Goal: Task Accomplishment & Management: Manage account settings

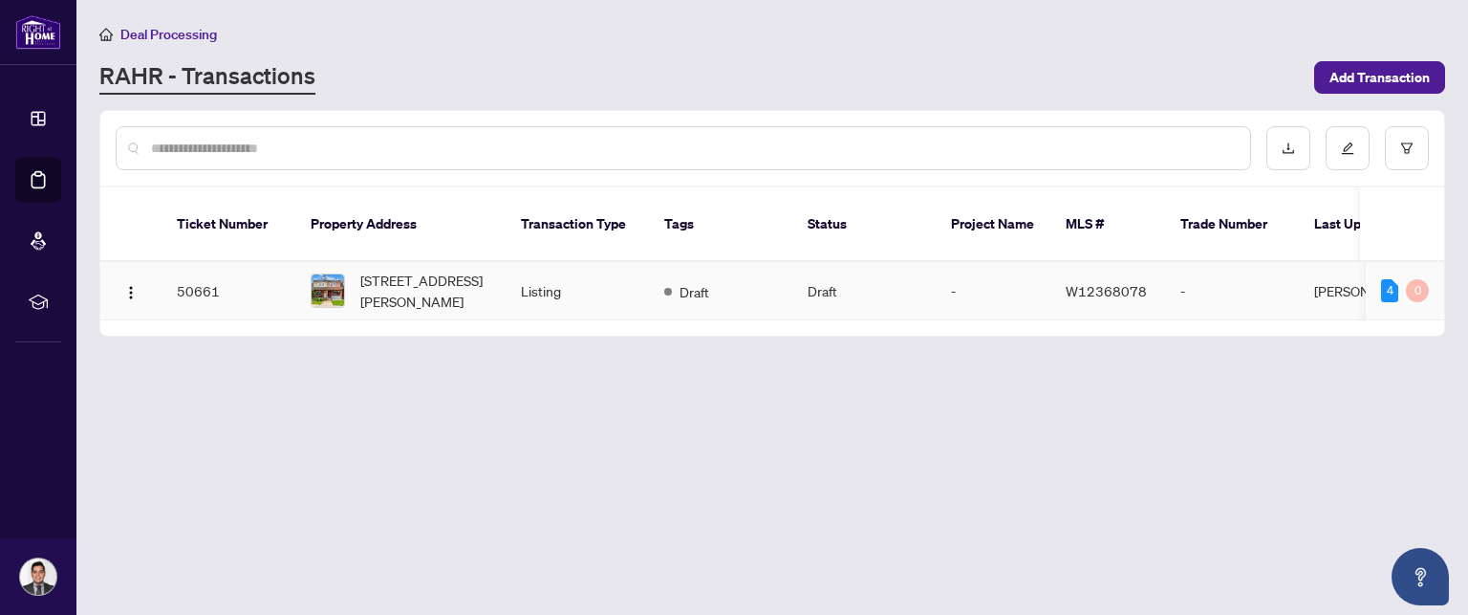
click at [859, 262] on td "Draft" at bounding box center [863, 291] width 143 height 58
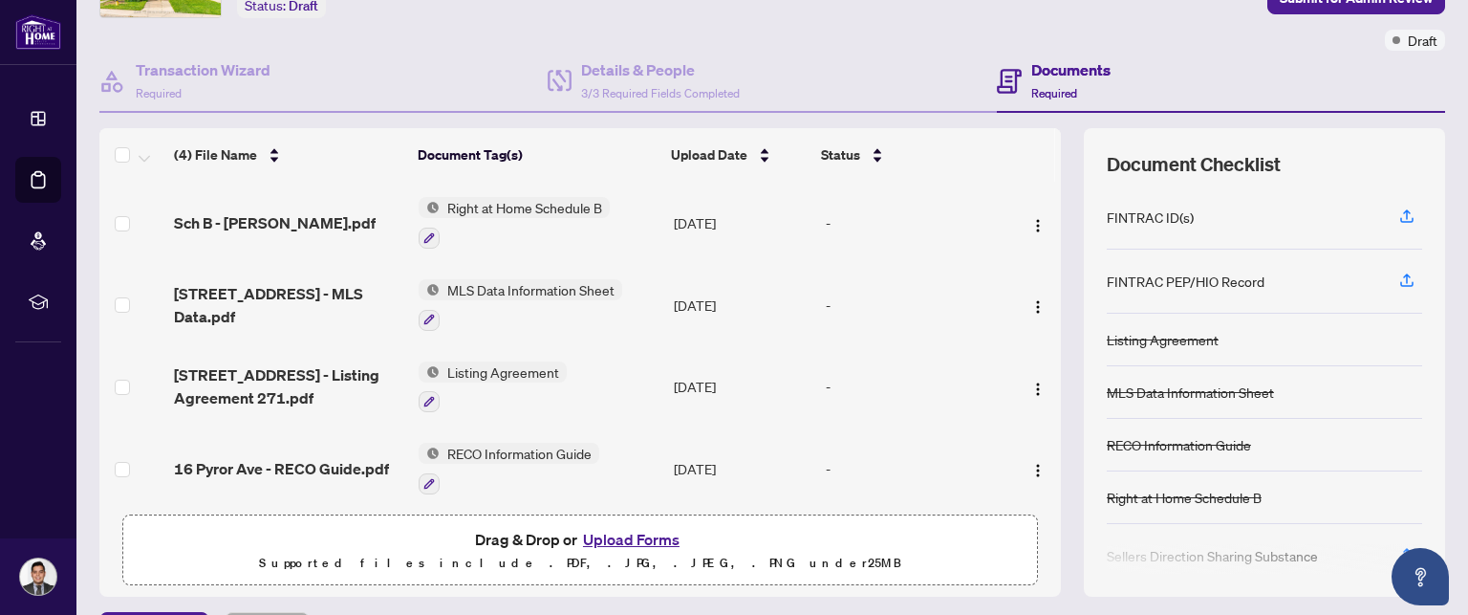
scroll to position [5, 0]
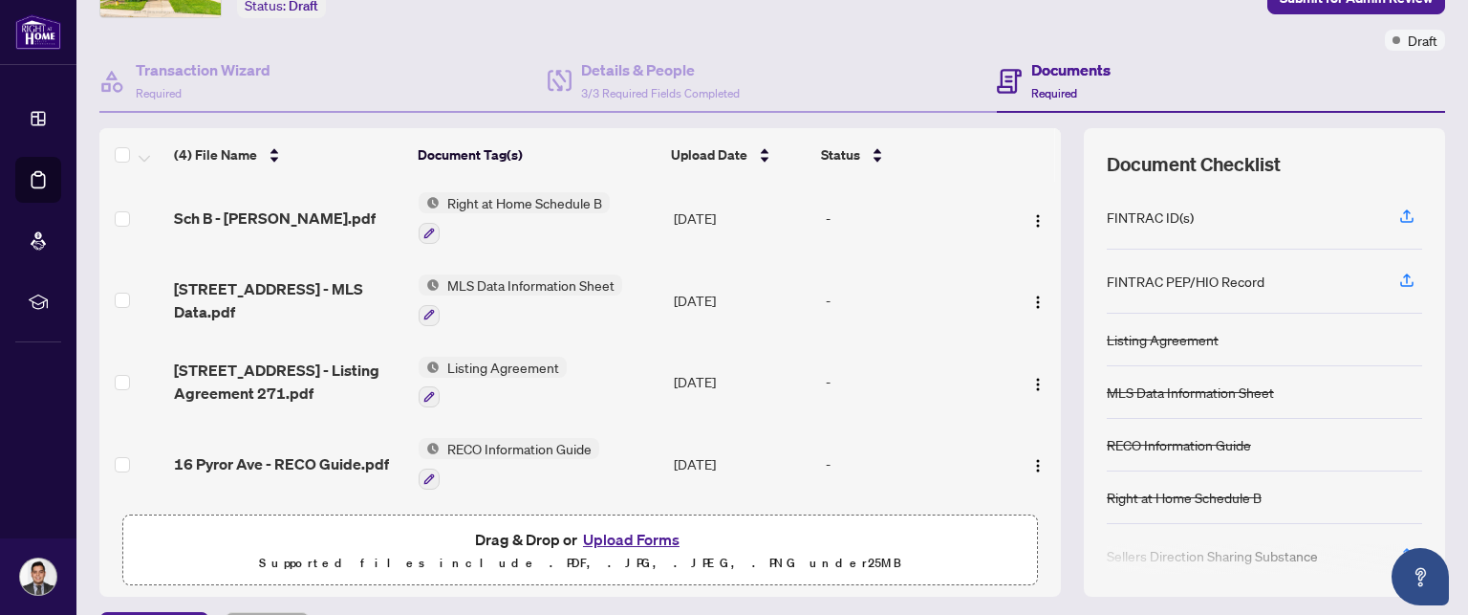
click at [284, 207] on span "Sch B - [PERSON_NAME].pdf" at bounding box center [275, 217] width 202 height 23
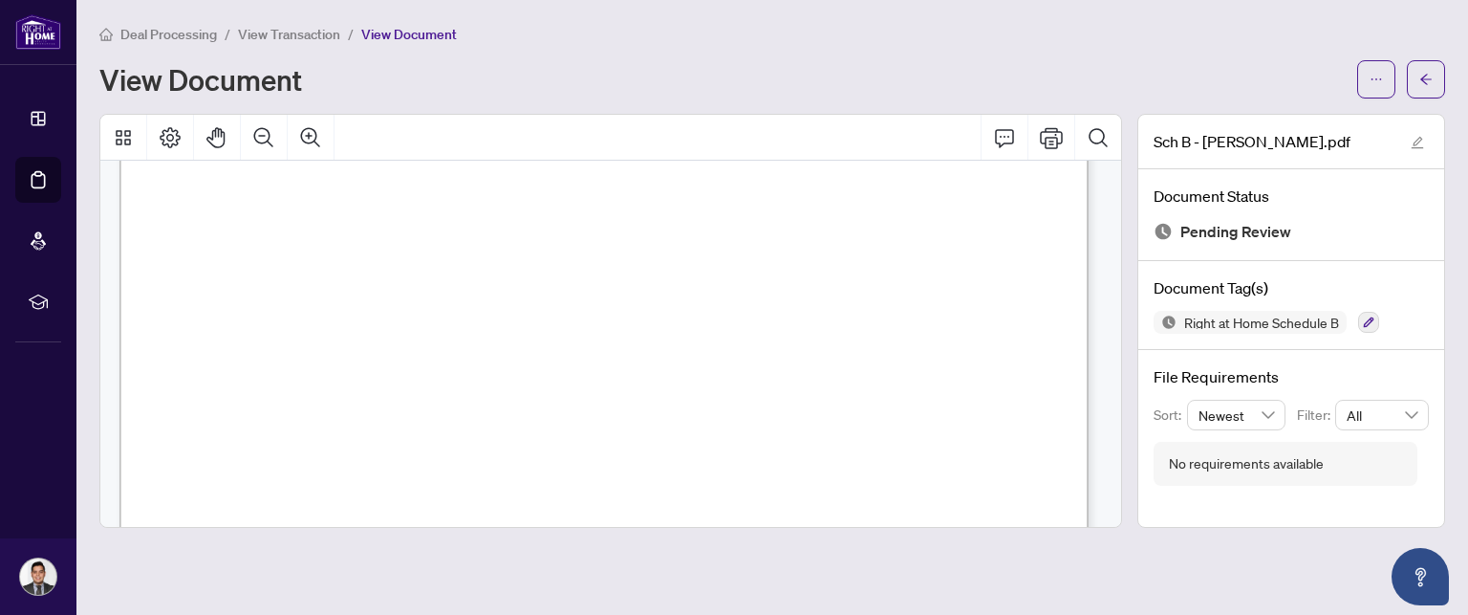
scroll to position [524, 0]
click at [1430, 76] on icon "arrow-left" at bounding box center [1425, 79] width 13 height 13
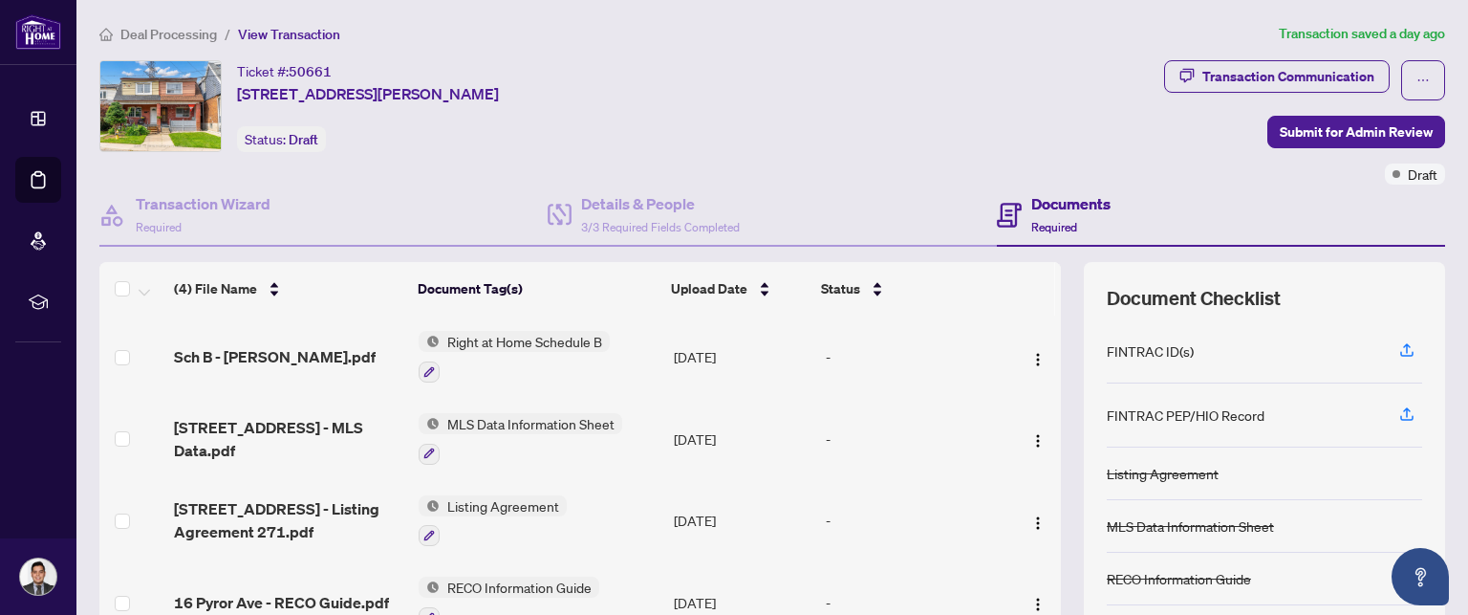
scroll to position [5, 0]
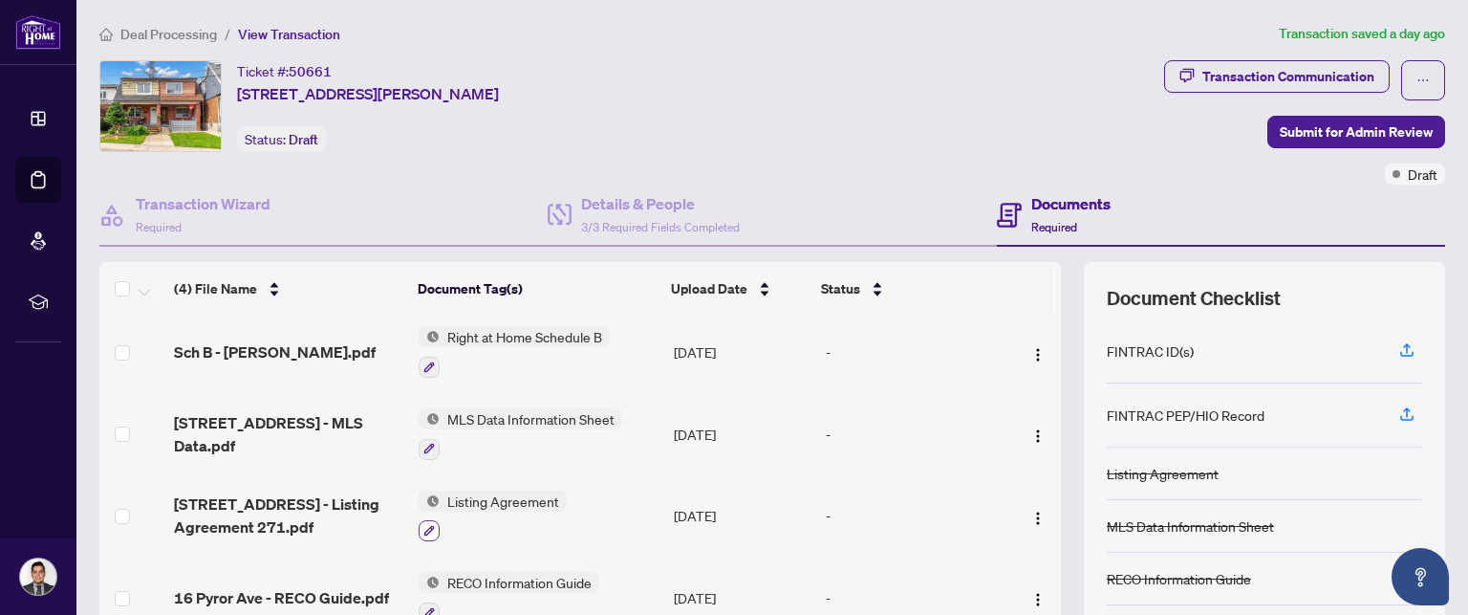
click at [428, 525] on icon "button" at bounding box center [428, 530] width 11 height 11
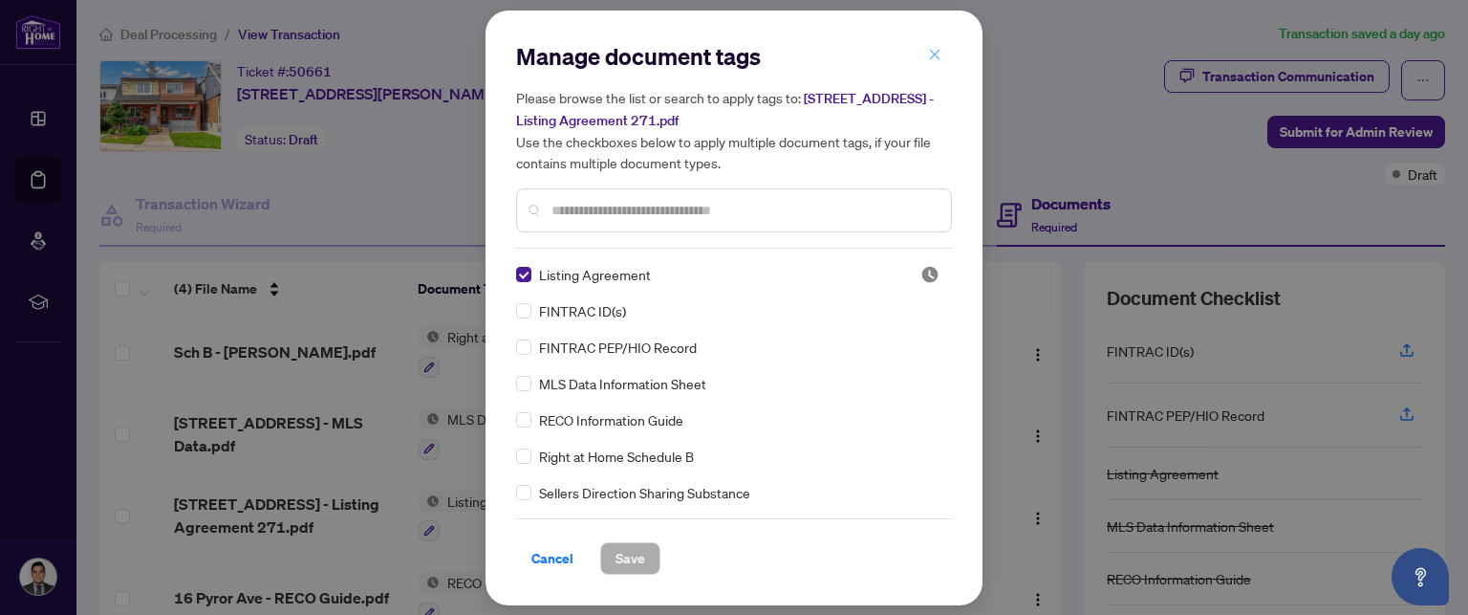
click at [932, 43] on span "button" at bounding box center [934, 55] width 13 height 31
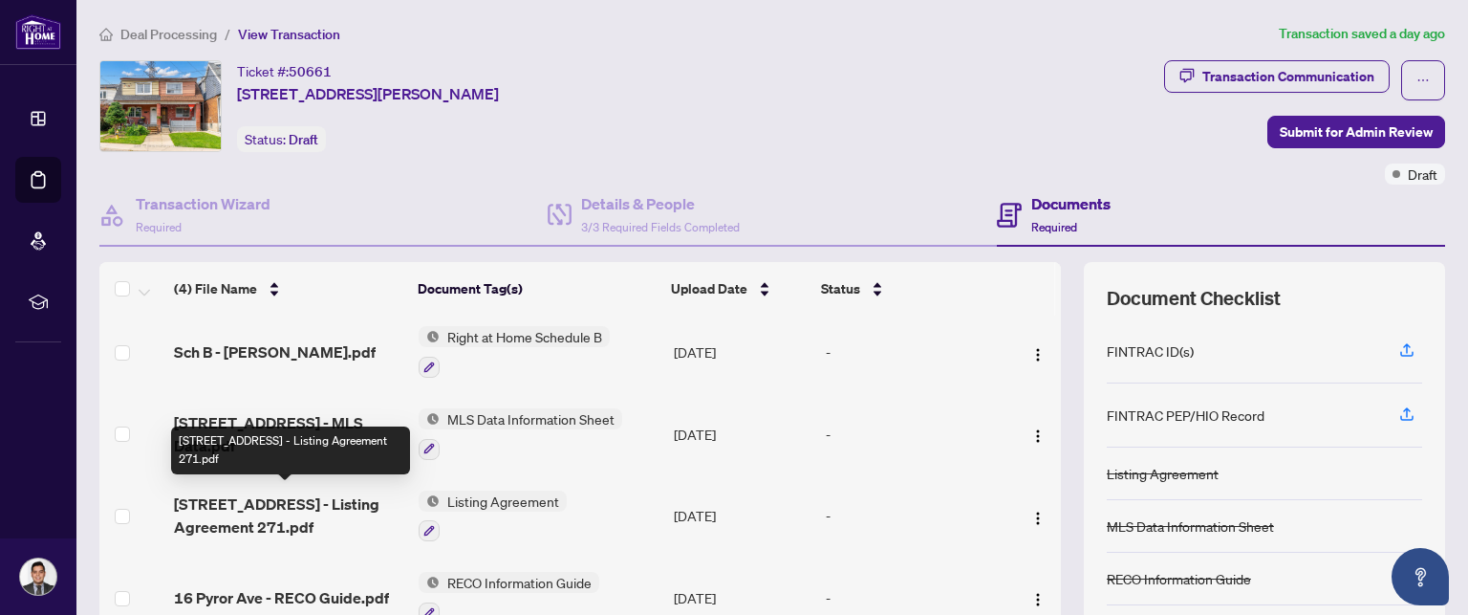
click at [226, 527] on span "[STREET_ADDRESS] - Listing Agreement 271.pdf" at bounding box center [288, 515] width 229 height 46
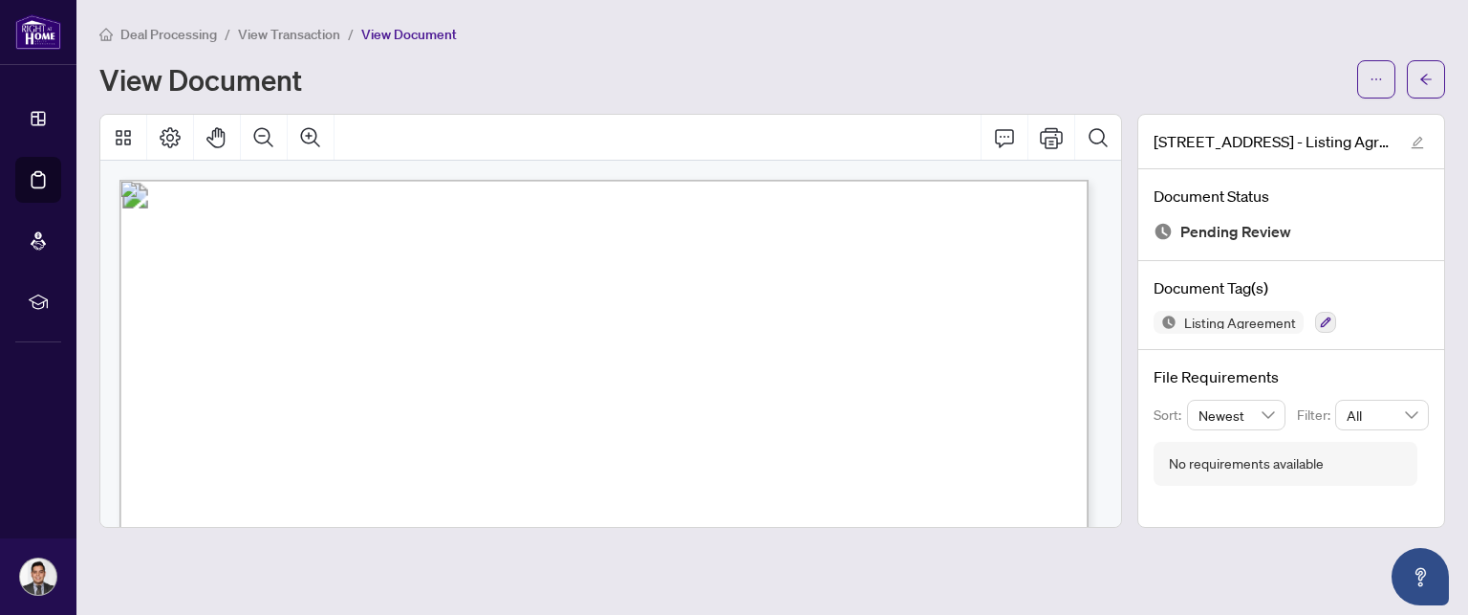
click at [287, 45] on div "Deal Processing / View Transaction / View Document View Document" at bounding box center [772, 61] width 1346 height 76
click at [275, 40] on span "View Transaction" at bounding box center [289, 34] width 102 height 17
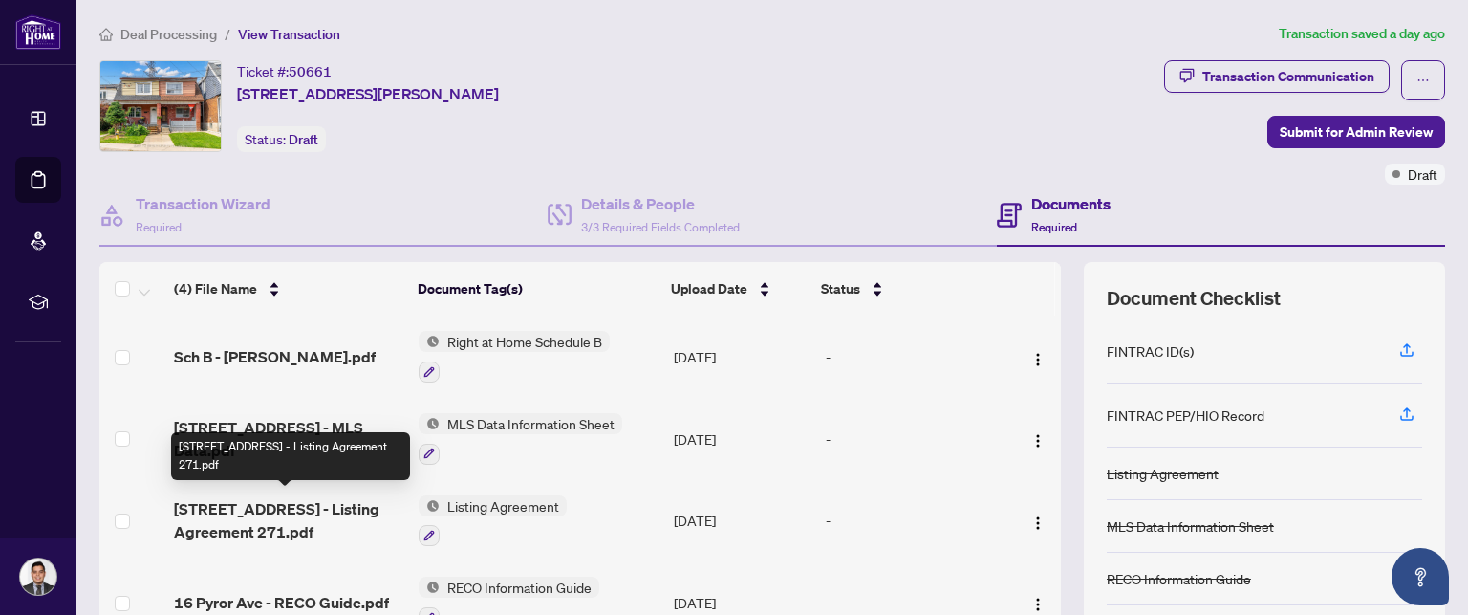
click at [253, 528] on span "[STREET_ADDRESS] - Listing Agreement 271.pdf" at bounding box center [288, 520] width 229 height 46
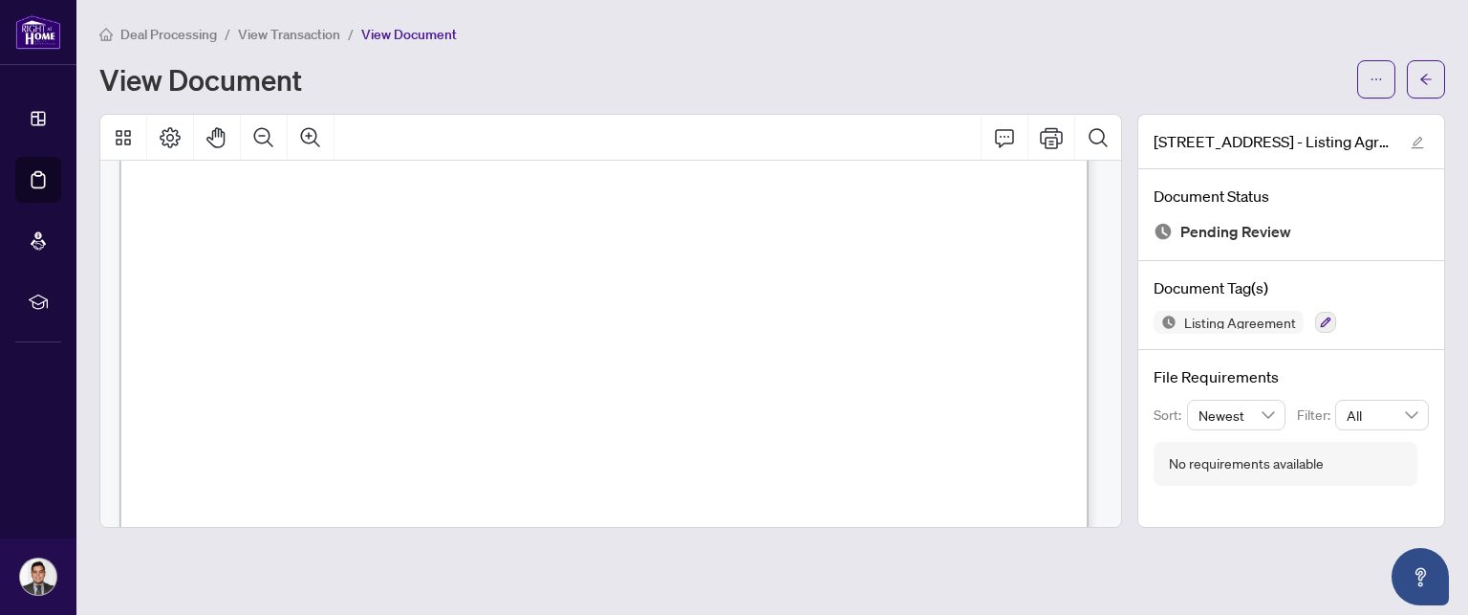
scroll to position [4781, 0]
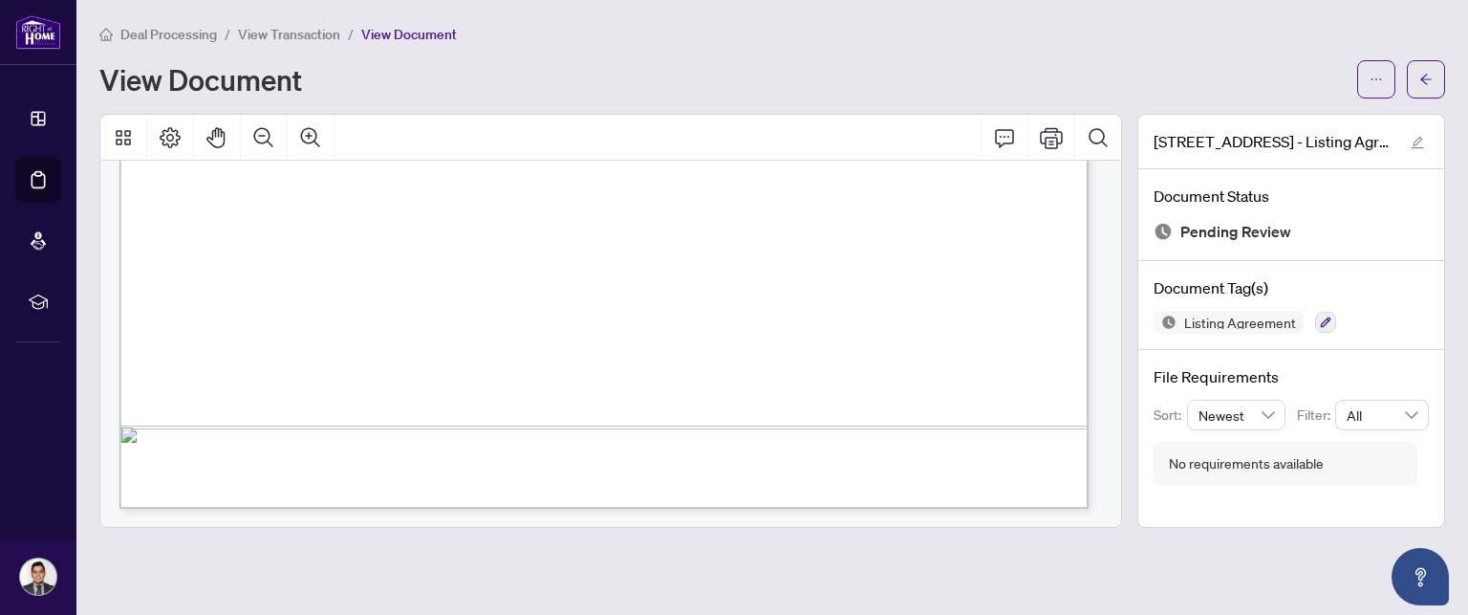
click at [279, 30] on span "View Transaction" at bounding box center [289, 34] width 102 height 17
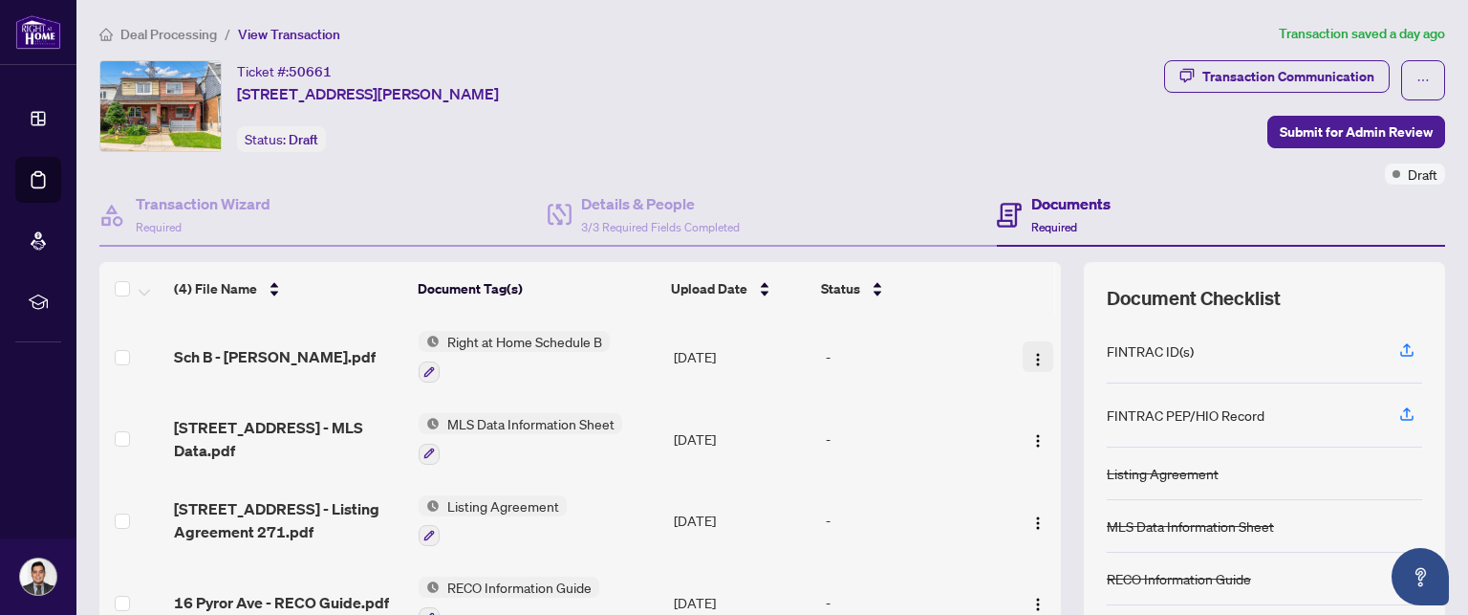
click at [1030, 352] on img "button" at bounding box center [1037, 359] width 15 height 15
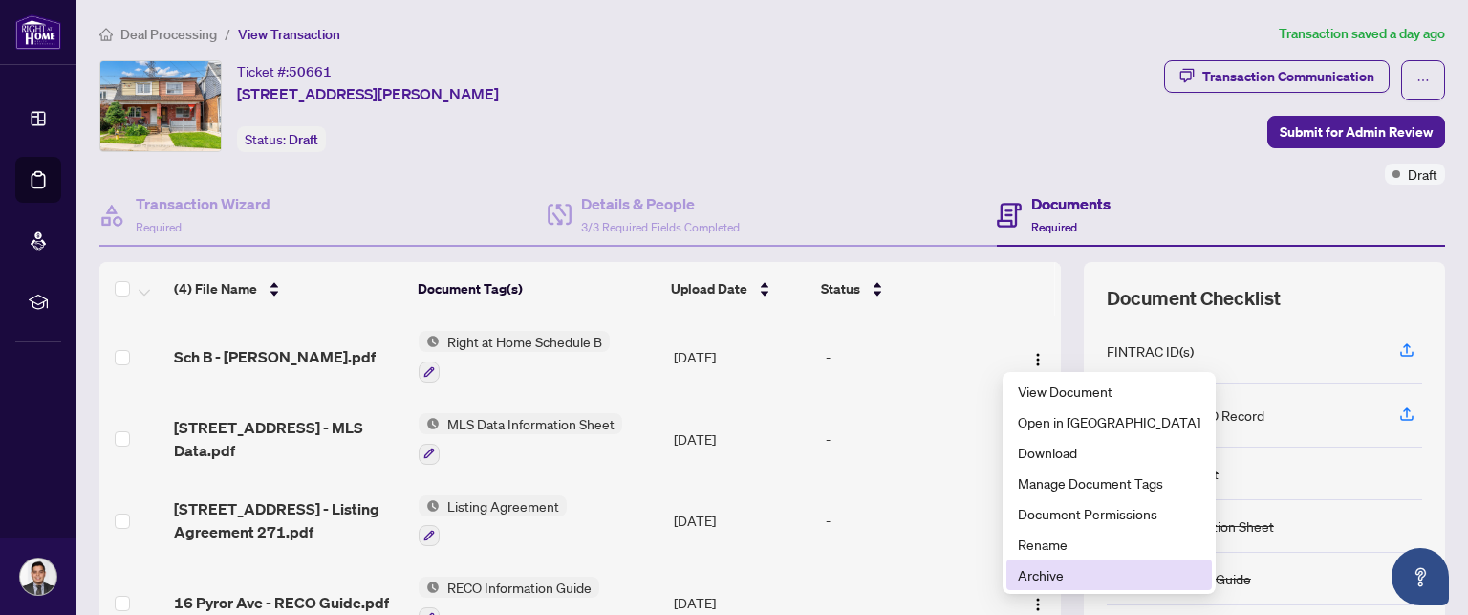
click at [1041, 574] on span "Archive" at bounding box center [1109, 574] width 183 height 21
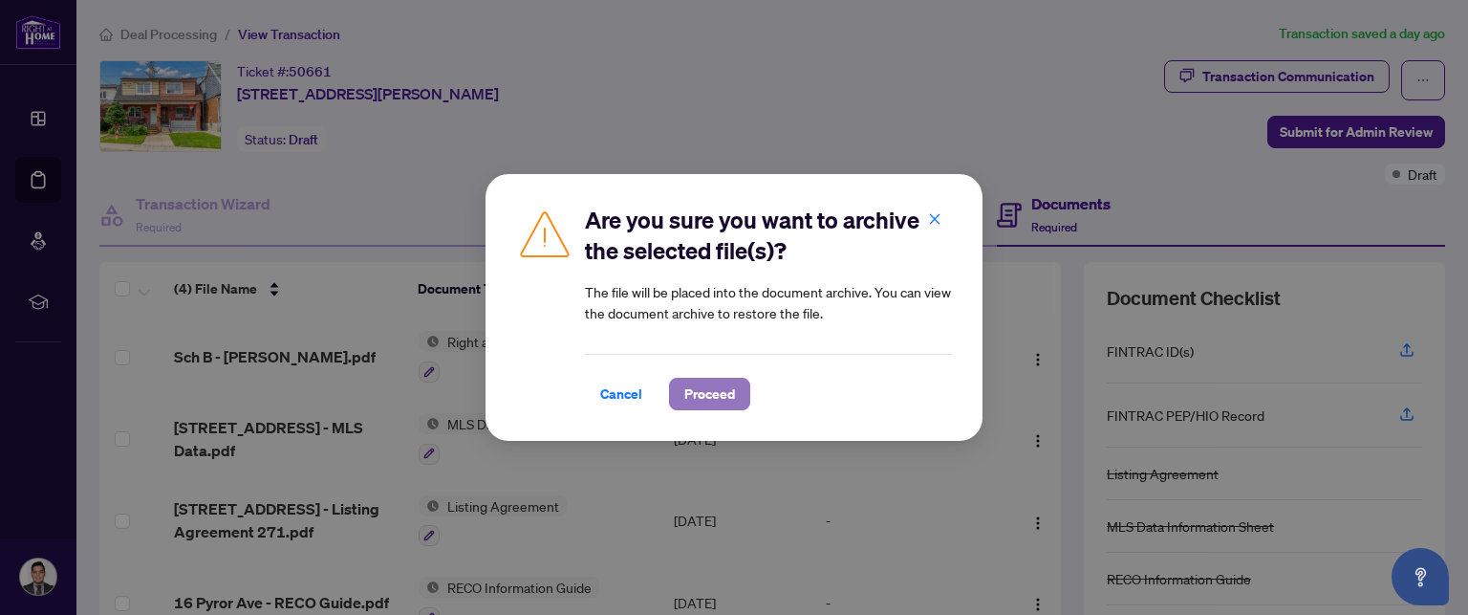
click at [707, 400] on span "Proceed" at bounding box center [709, 393] width 51 height 31
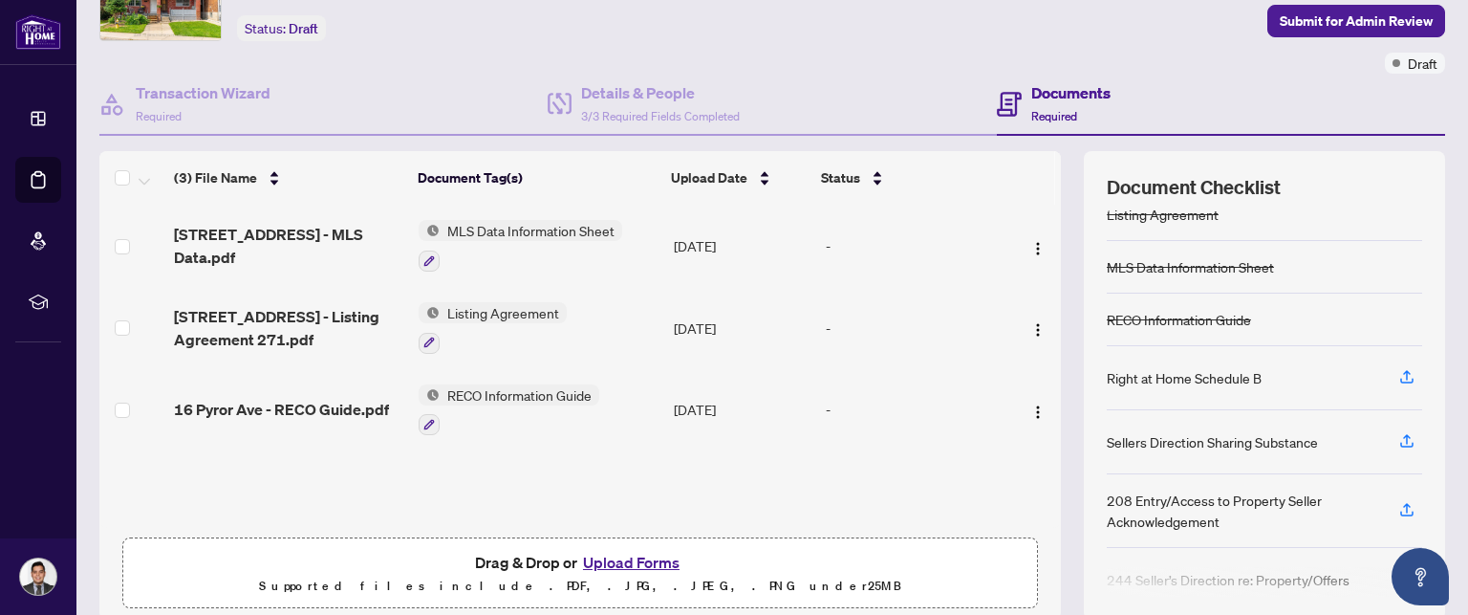
scroll to position [166, 0]
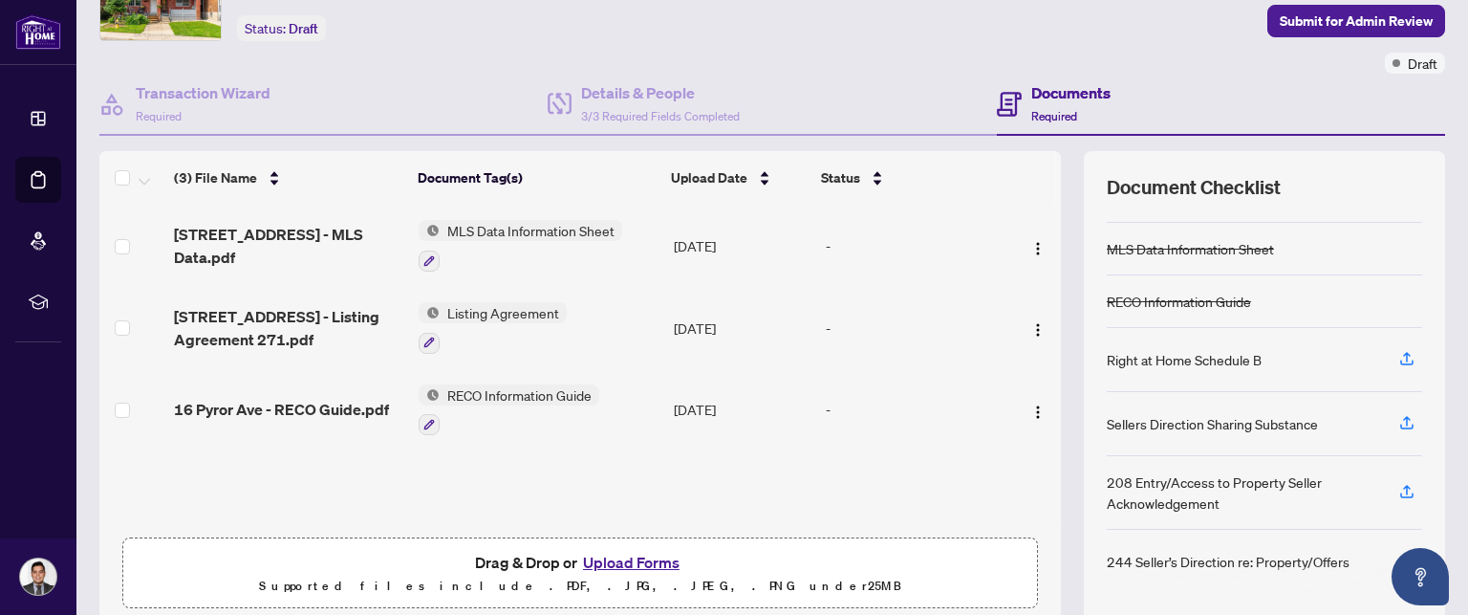
click at [1231, 80] on div "Documents Required" at bounding box center [1221, 105] width 448 height 62
click at [1398, 350] on icon "button" at bounding box center [1406, 358] width 17 height 17
